Goal: Find specific page/section: Find specific page/section

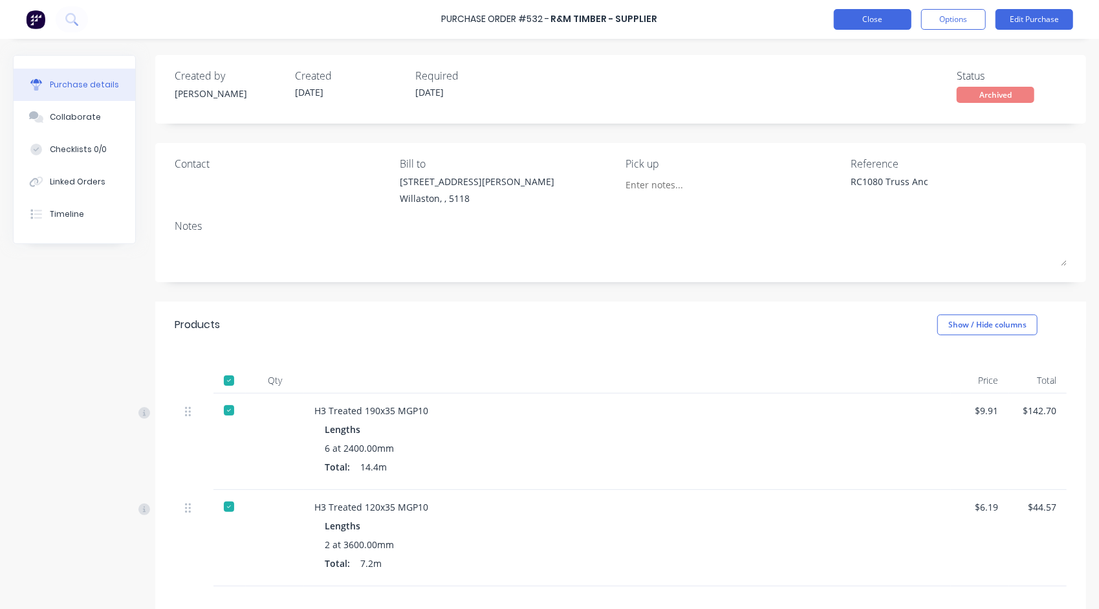
click at [874, 24] on button "Close" at bounding box center [873, 19] width 78 height 21
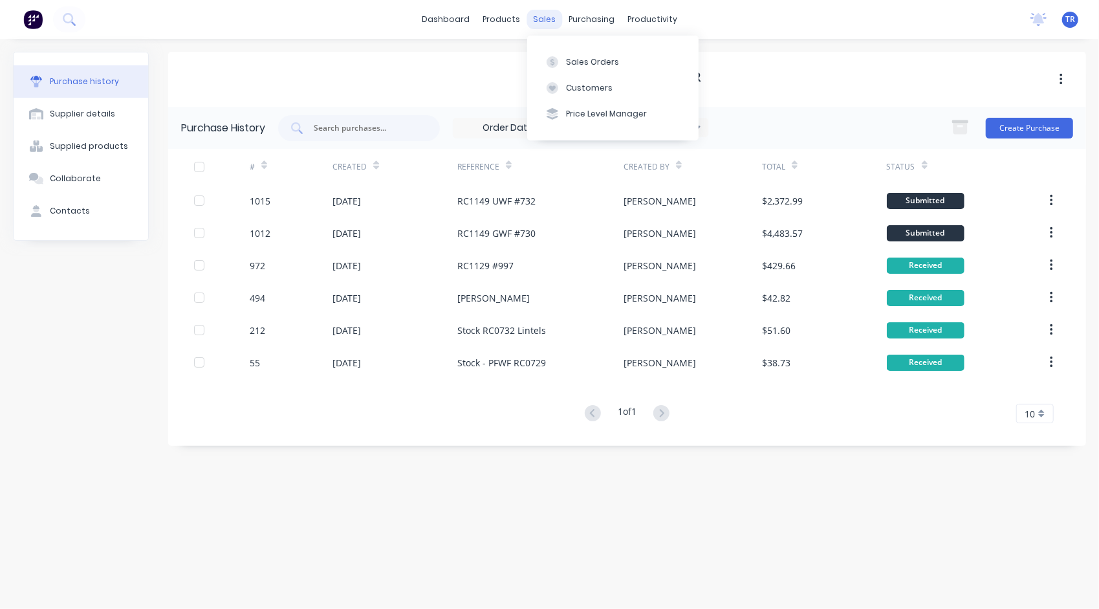
click at [542, 16] on div "sales" at bounding box center [544, 19] width 36 height 19
click at [581, 58] on div "Sales Orders" at bounding box center [592, 62] width 53 height 12
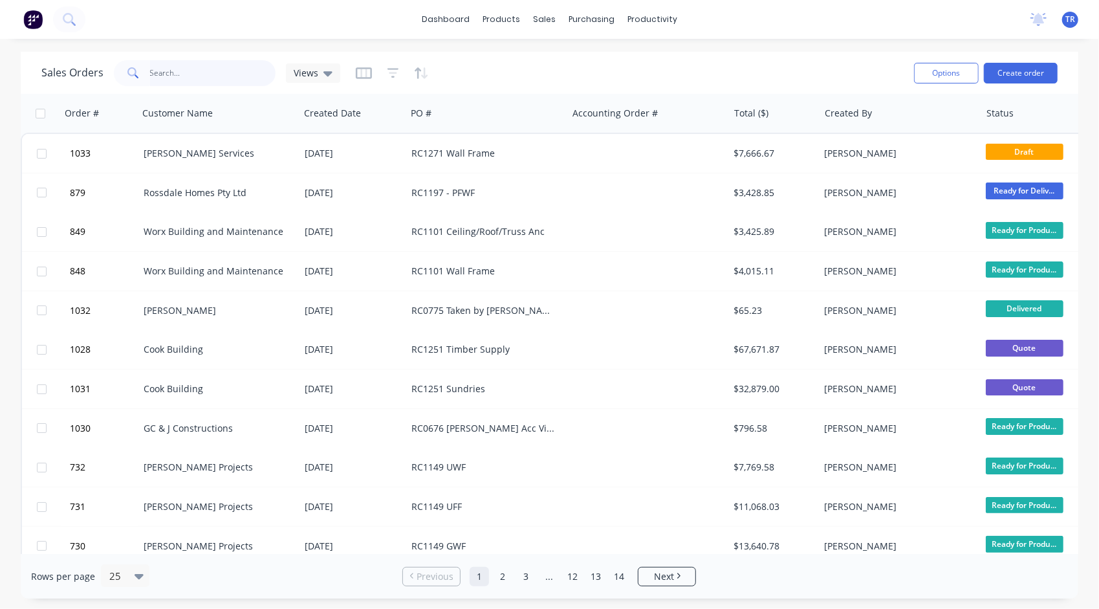
click at [160, 74] on input "text" at bounding box center [213, 73] width 126 height 26
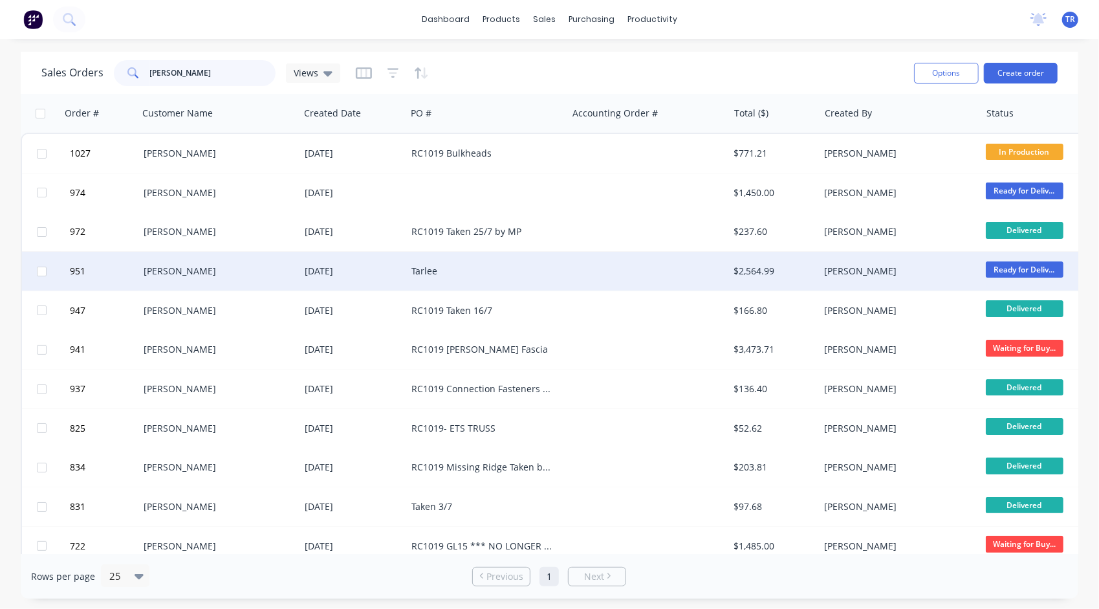
type input "[PERSON_NAME]"
click at [343, 270] on div "[DATE]" at bounding box center [353, 271] width 96 height 13
